Goal: Complete application form

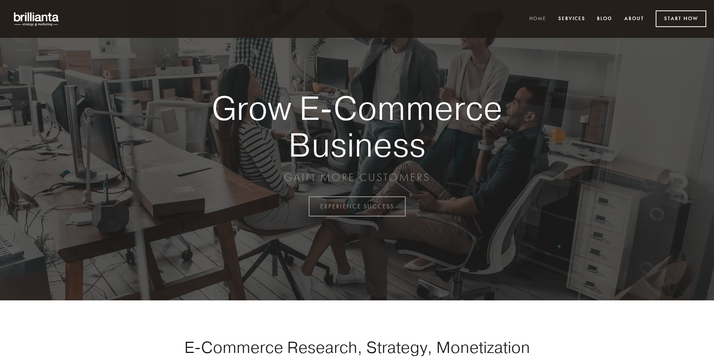
scroll to position [2026, 0]
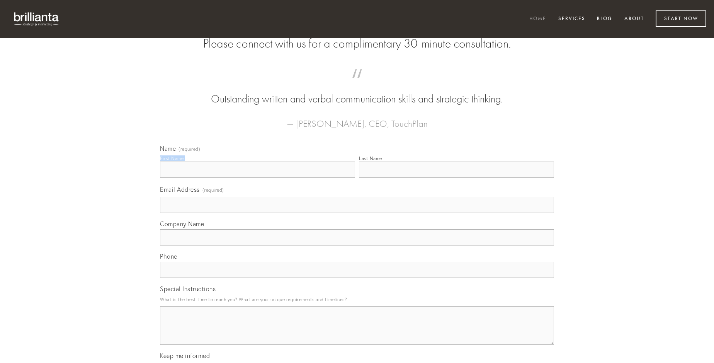
type input "[PERSON_NAME]"
click at [456, 178] on input "Last Name" at bounding box center [456, 170] width 195 height 16
type input "[PERSON_NAME]"
click at [357, 213] on input "Email Address (required)" at bounding box center [357, 205] width 394 height 16
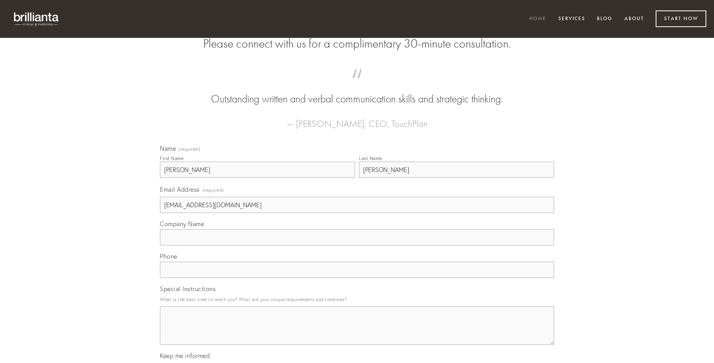
type input "[EMAIL_ADDRESS][DOMAIN_NAME]"
click at [357, 245] on input "Company Name" at bounding box center [357, 237] width 394 height 16
type input "clementia"
click at [357, 278] on input "text" at bounding box center [357, 270] width 394 height 16
click at [357, 332] on textarea "Special Instructions" at bounding box center [357, 325] width 394 height 39
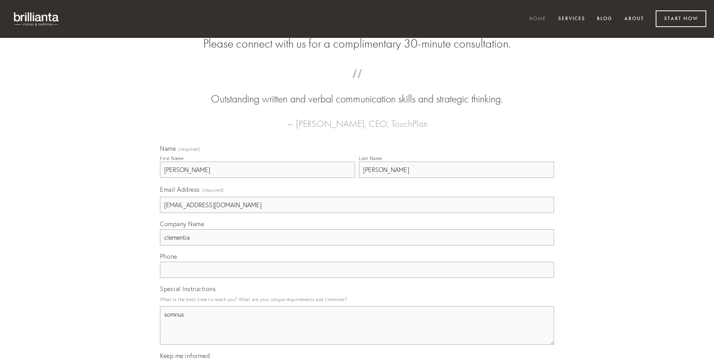
type textarea "somnus"
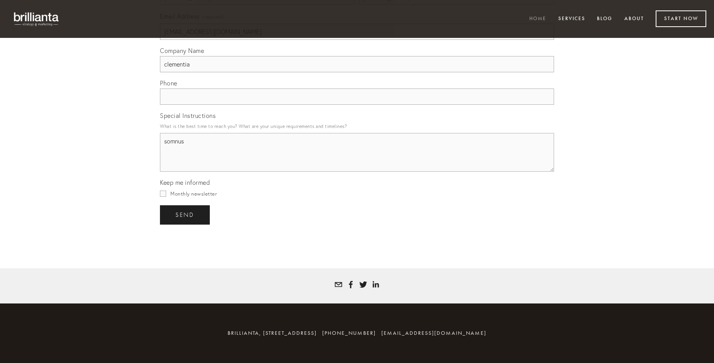
click at [185, 214] on span "send" at bounding box center [184, 214] width 19 height 7
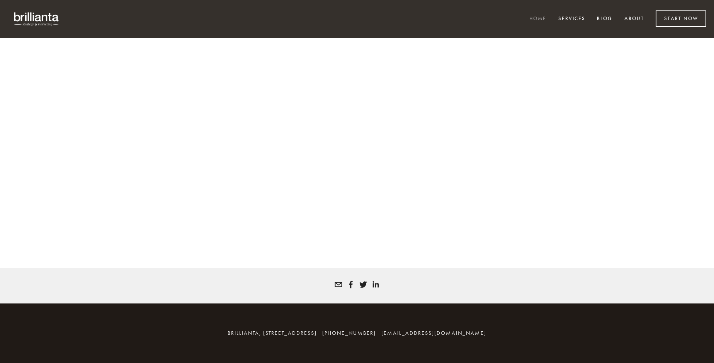
scroll to position [2015, 0]
